Goal: Book appointment/travel/reservation

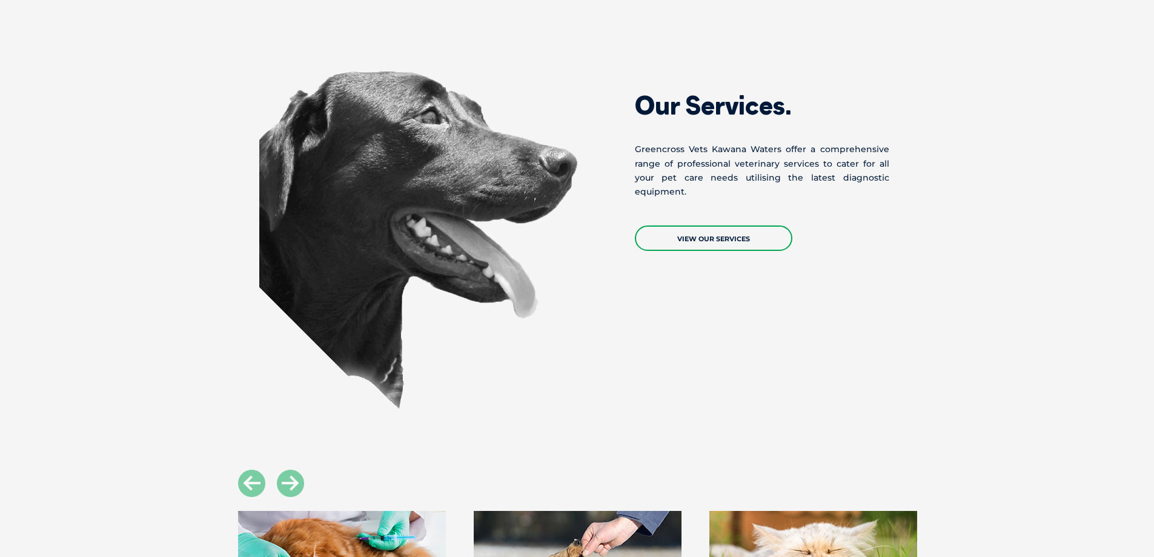
scroll to position [1211, 0]
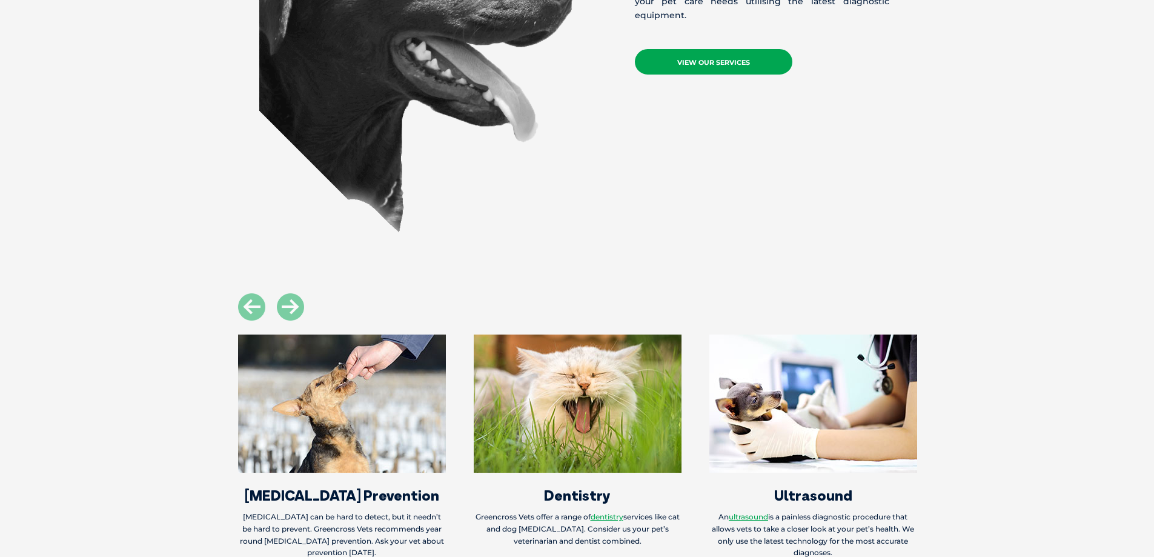
click at [711, 49] on link "View Our Services" at bounding box center [713, 61] width 157 height 25
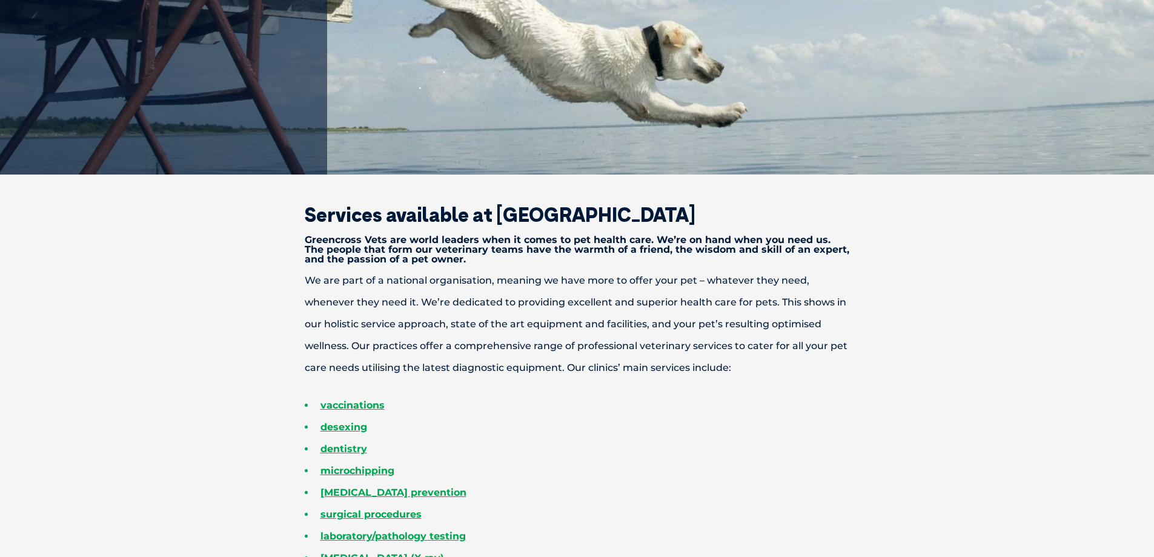
scroll to position [303, 0]
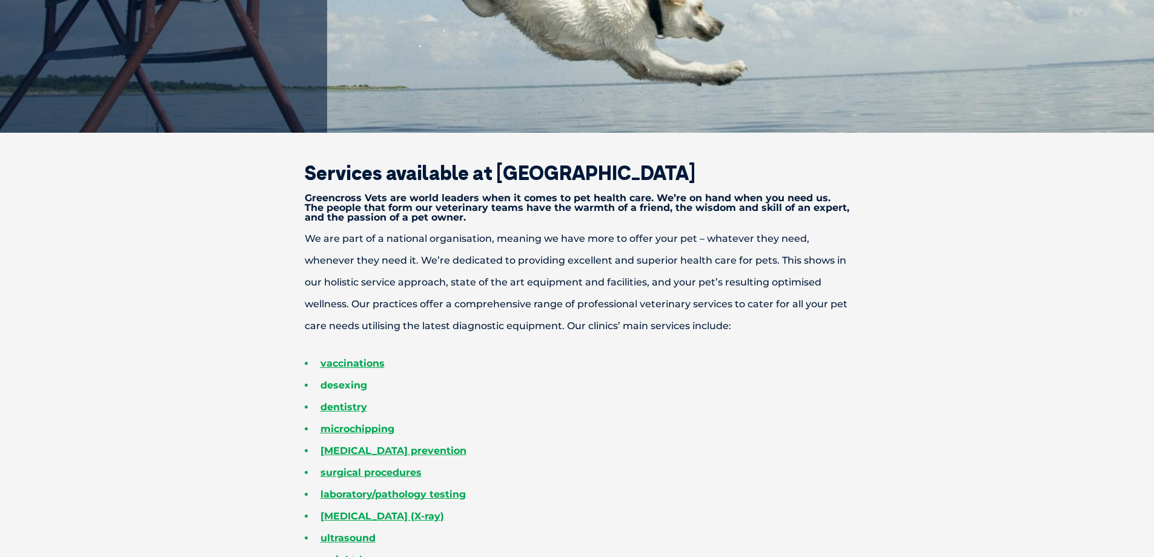
click at [335, 385] on link "desexing" at bounding box center [343, 385] width 47 height 12
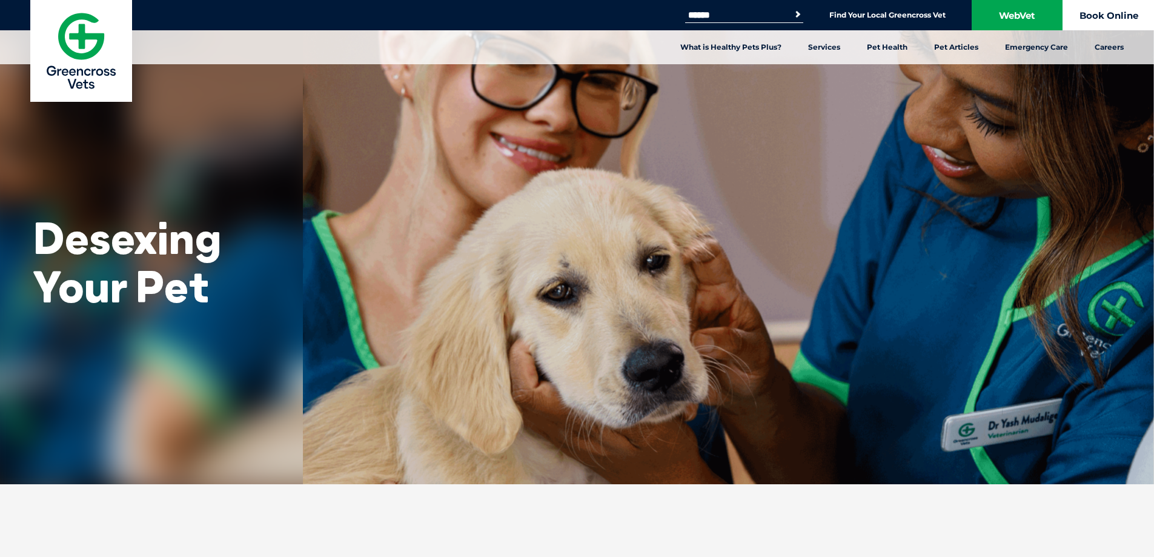
click at [1088, 12] on link "Book Online" at bounding box center [1108, 15] width 91 height 30
